Goal: Task Accomplishment & Management: Manage account settings

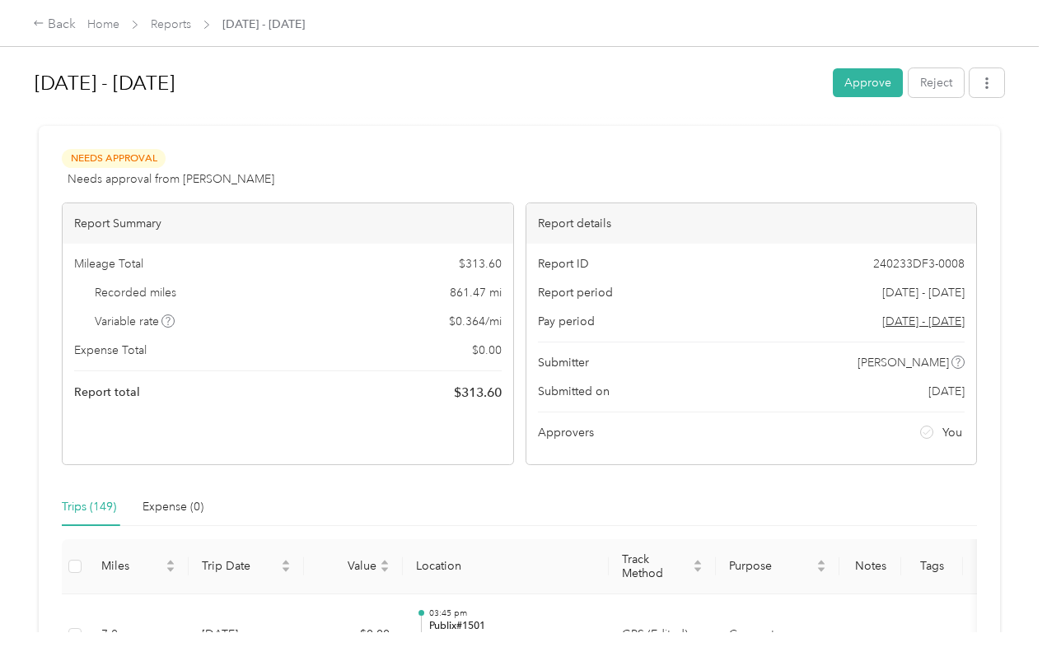
click at [886, 69] on button "Approve" at bounding box center [867, 82] width 70 height 29
